Goal: Transaction & Acquisition: Purchase product/service

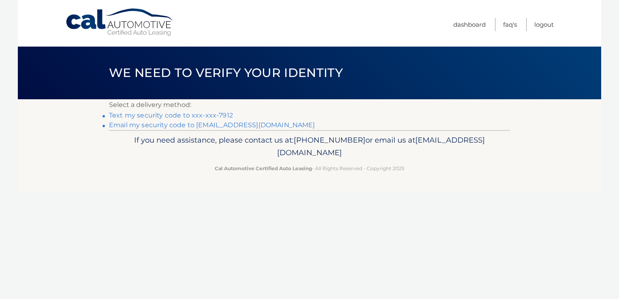
click at [222, 115] on link "Text my security code to xxx-xxx-7912" at bounding box center [171, 115] width 124 height 8
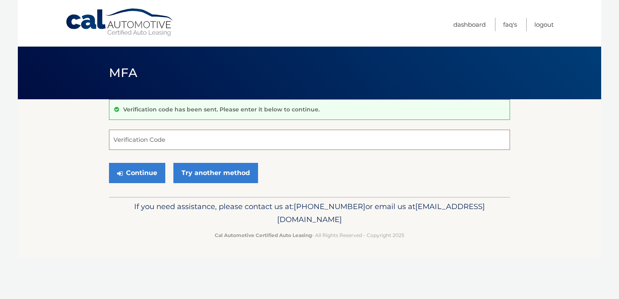
click at [205, 142] on input "Verification Code" at bounding box center [309, 140] width 401 height 20
type input "512857"
click at [151, 174] on button "Continue" at bounding box center [137, 173] width 56 height 20
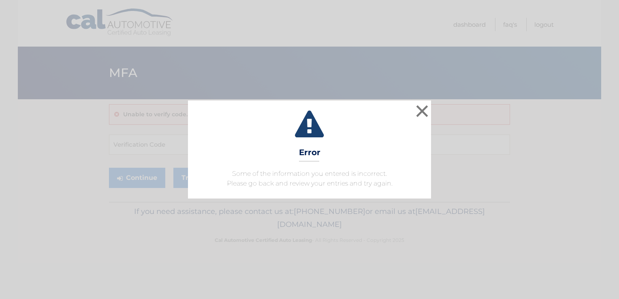
click at [341, 125] on icon at bounding box center [309, 125] width 223 height 29
click at [425, 110] on button "×" at bounding box center [422, 111] width 16 height 16
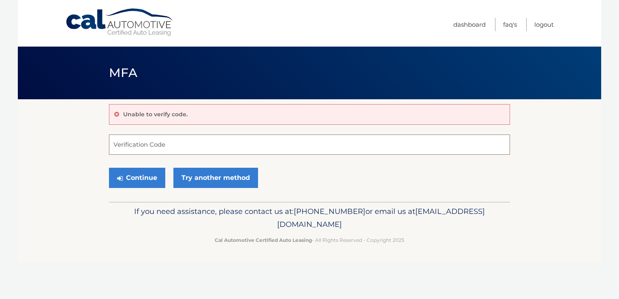
click at [182, 142] on input "Verification Code" at bounding box center [309, 144] width 401 height 20
click at [147, 174] on button "Continue" at bounding box center [137, 178] width 56 height 20
click at [162, 149] on input "#5122857" at bounding box center [309, 144] width 401 height 20
type input "#"
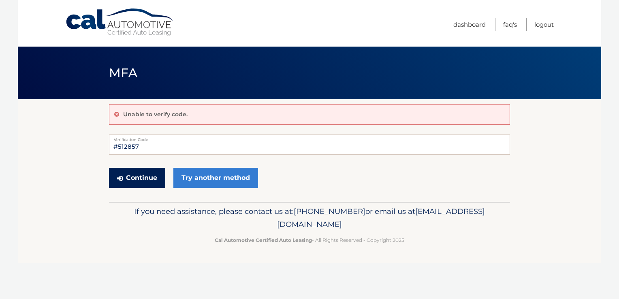
click at [134, 181] on button "Continue" at bounding box center [137, 178] width 56 height 20
click at [149, 149] on input "#512857" at bounding box center [309, 144] width 401 height 20
type input "#"
type input "512857"
click at [136, 172] on button "Continue" at bounding box center [137, 178] width 56 height 20
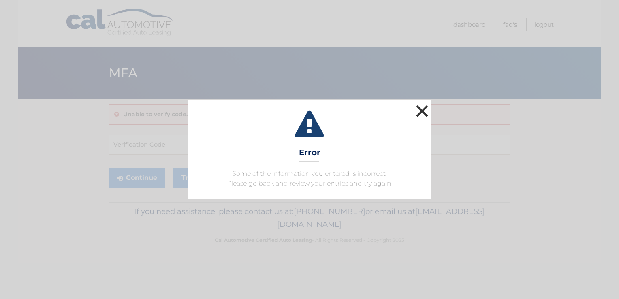
click at [421, 111] on button "×" at bounding box center [422, 111] width 16 height 16
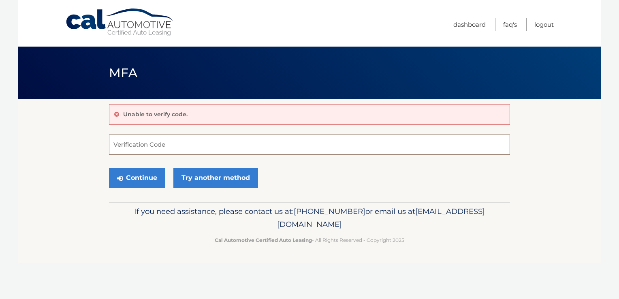
click at [194, 145] on input "Verification Code" at bounding box center [309, 144] width 401 height 20
click at [191, 146] on input "Verification Code" at bounding box center [309, 144] width 401 height 20
click at [143, 181] on button "Continue" at bounding box center [137, 178] width 56 height 20
click at [143, 180] on button "Continue" at bounding box center [137, 178] width 56 height 20
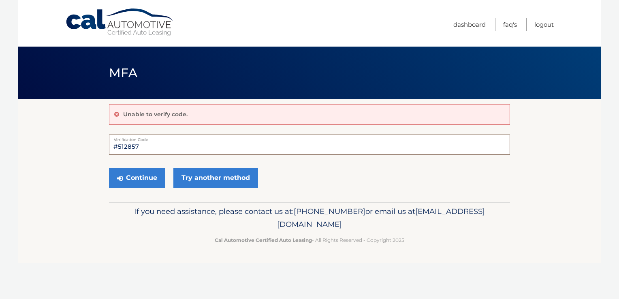
click at [154, 148] on input "#512857" at bounding box center [309, 144] width 401 height 20
type input "#"
type input "512857"
click at [137, 177] on button "Continue" at bounding box center [137, 178] width 56 height 20
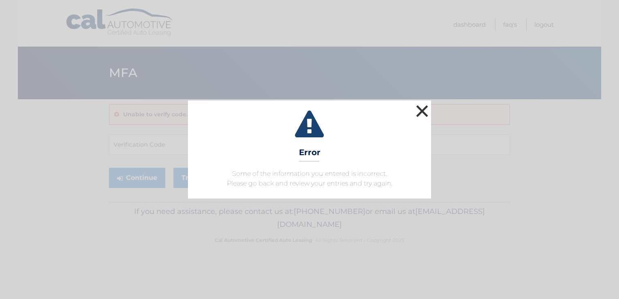
click at [418, 115] on button "×" at bounding box center [422, 111] width 16 height 16
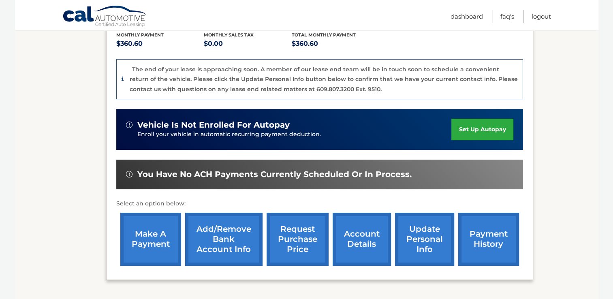
scroll to position [178, 0]
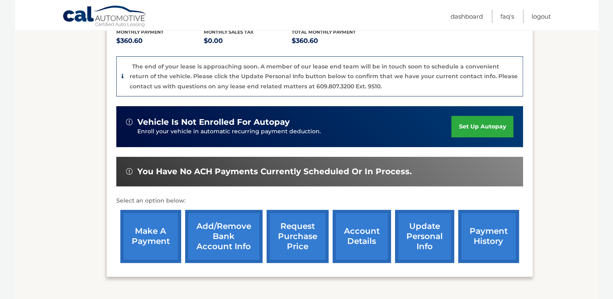
click at [146, 239] on link "make a payment" at bounding box center [150, 236] width 61 height 53
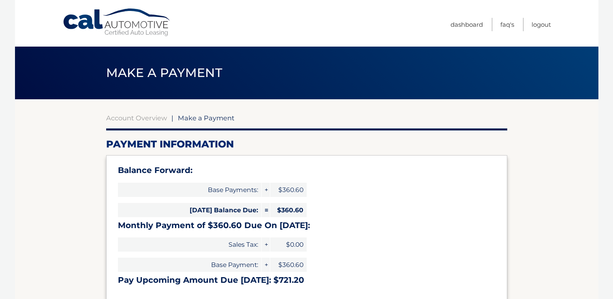
select select "NzdlZWI4YTAtY2Q1Yi00NTM4LWJmODUtMzU3MmM3NDI2ZjJi"
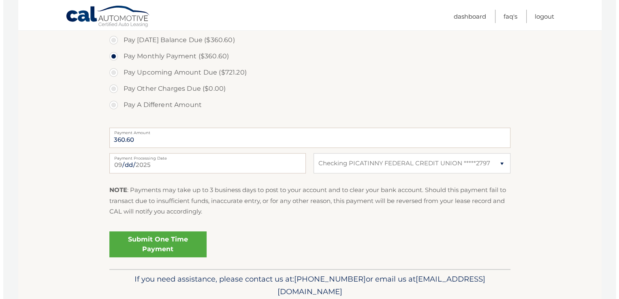
scroll to position [283, 0]
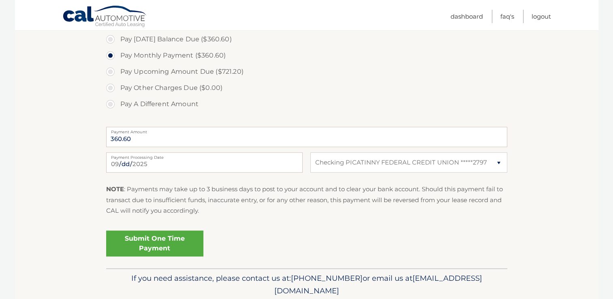
click at [155, 244] on link "Submit One Time Payment" at bounding box center [154, 243] width 97 height 26
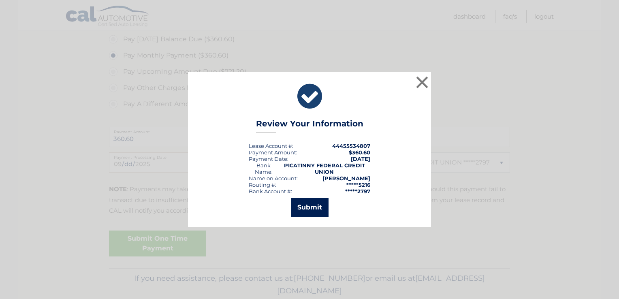
click at [311, 205] on button "Submit" at bounding box center [310, 207] width 38 height 19
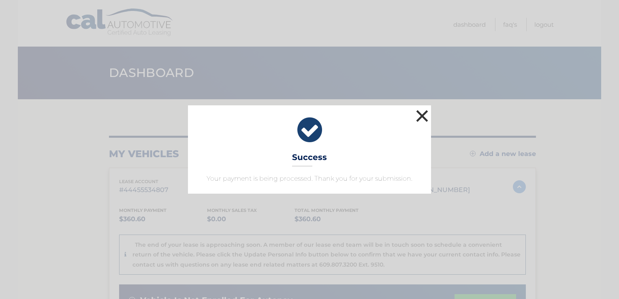
click at [418, 113] on button "×" at bounding box center [422, 116] width 16 height 16
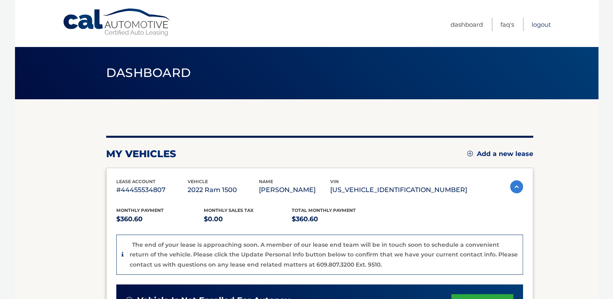
click at [540, 23] on link "Logout" at bounding box center [540, 24] width 19 height 13
